Goal: Navigation & Orientation: Go to known website

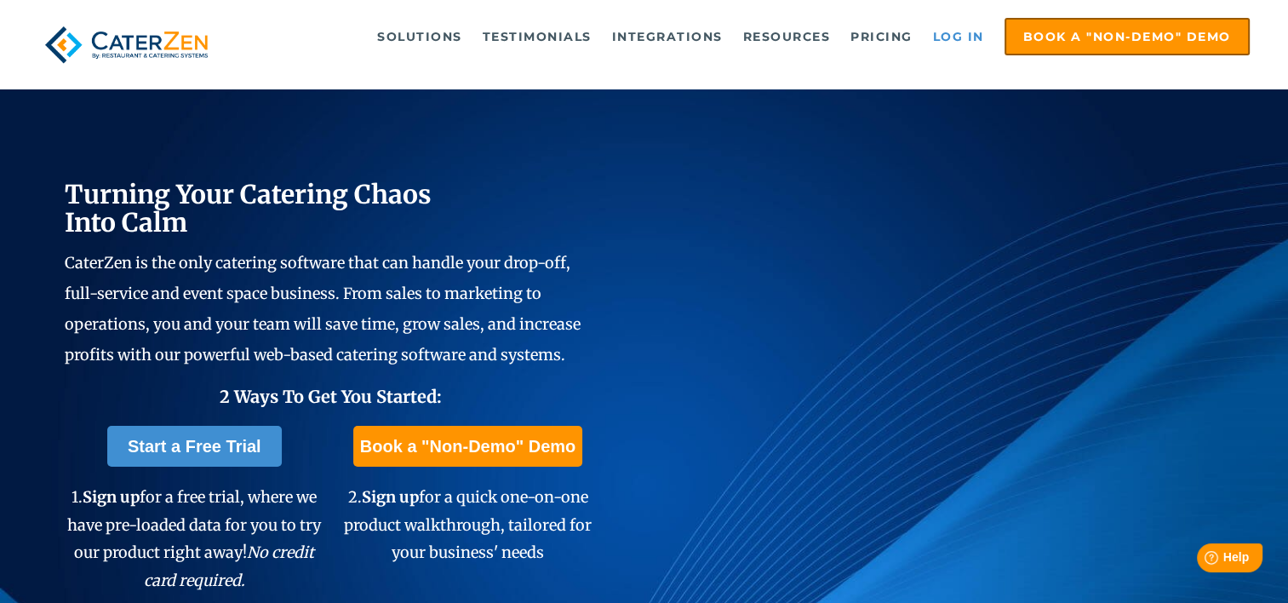
click at [951, 34] on link "Log in" at bounding box center [958, 37] width 68 height 34
click at [126, 48] on img at bounding box center [126, 45] width 176 height 54
